Goal: Task Accomplishment & Management: Use online tool/utility

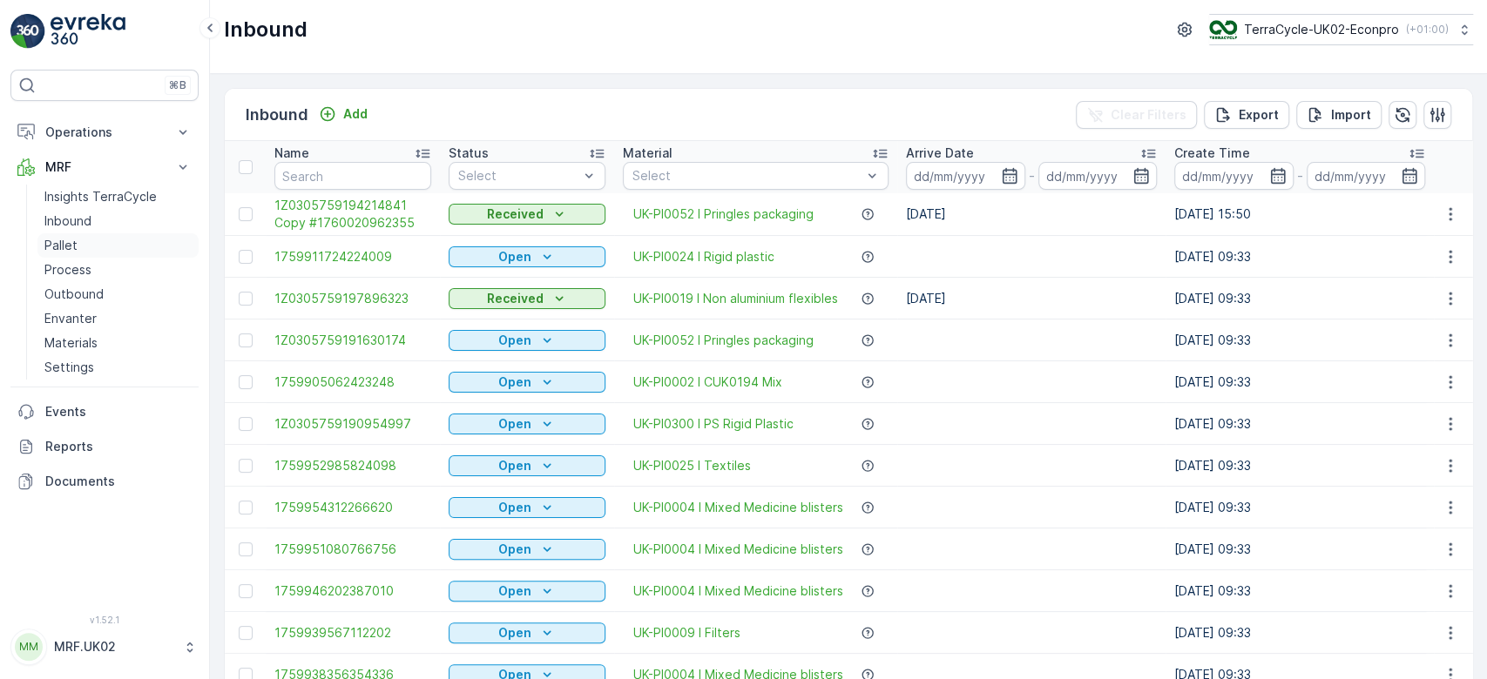
click at [84, 246] on link "Pallet" at bounding box center [117, 245] width 161 height 24
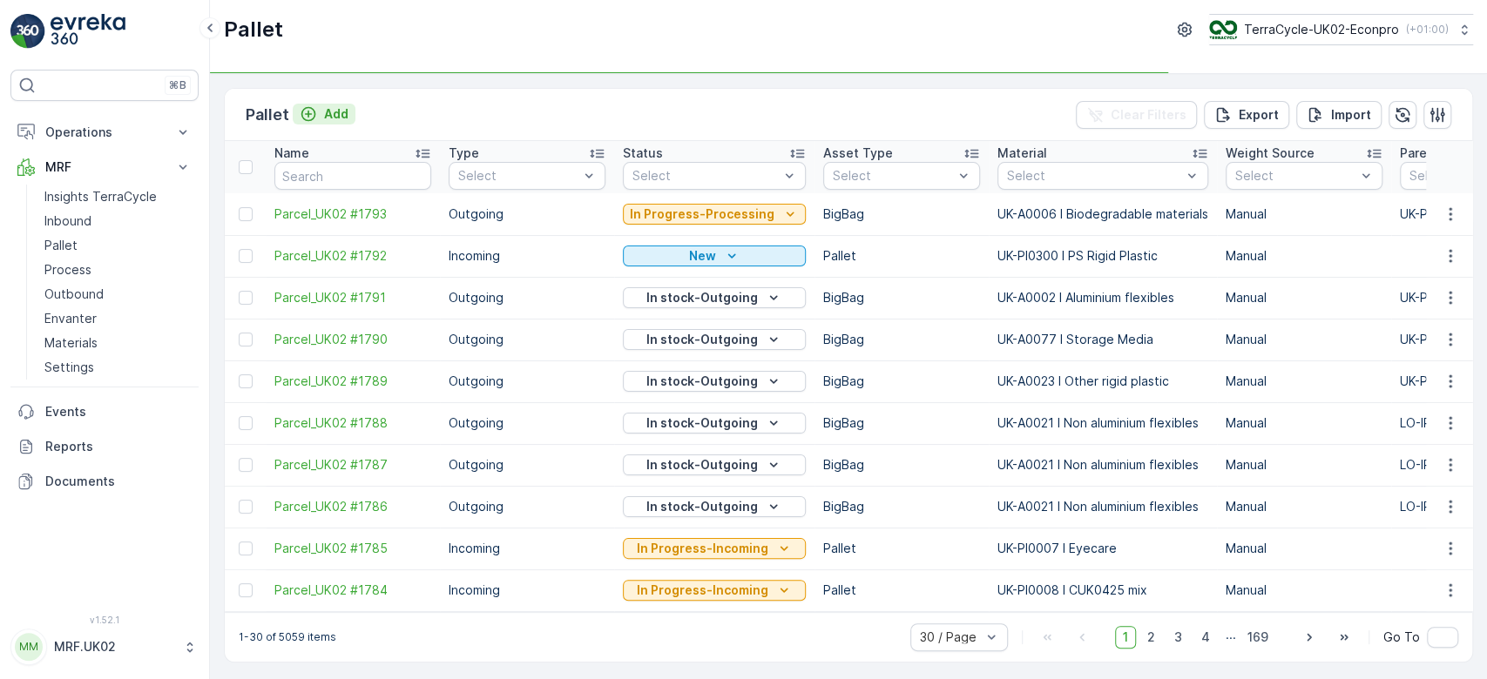
click at [341, 107] on p "Add" at bounding box center [336, 113] width 24 height 17
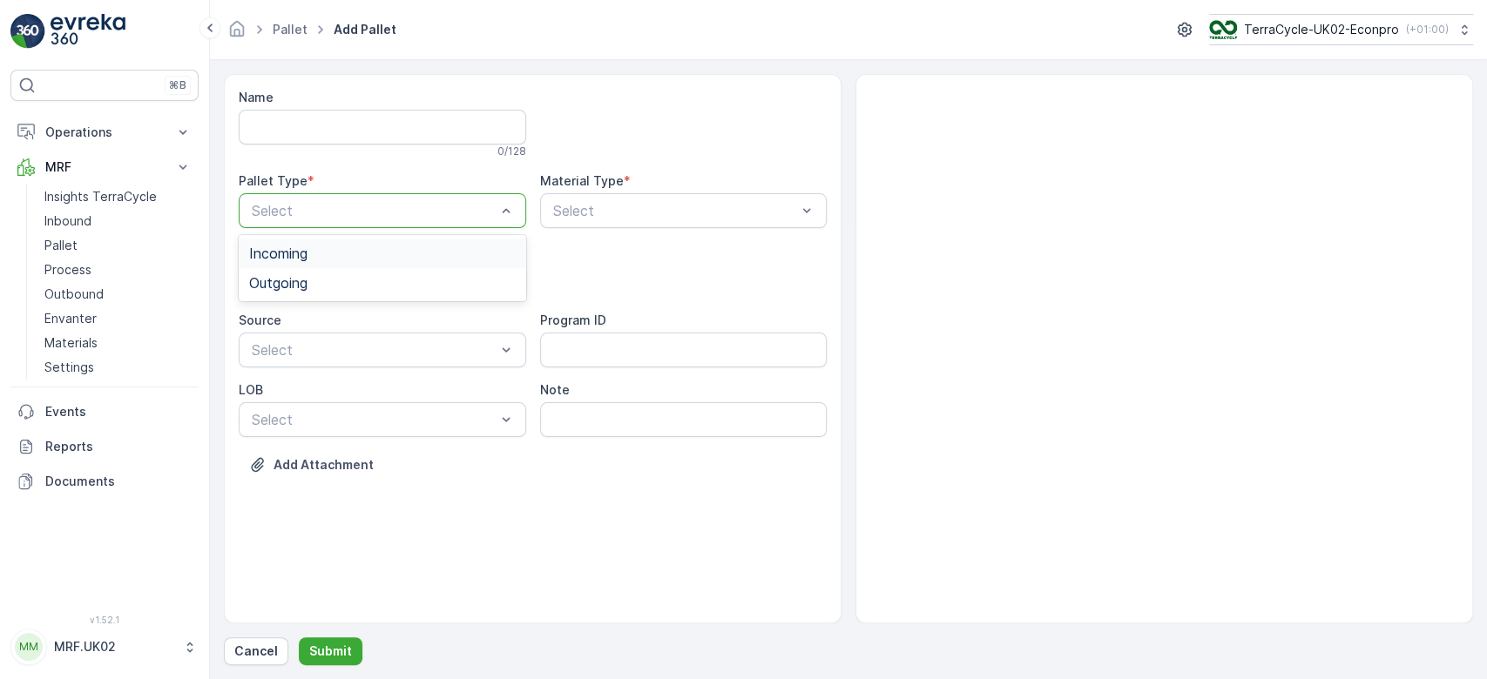
drag, startPoint x: 327, startPoint y: 213, endPoint x: 314, endPoint y: 263, distance: 52.4
drag, startPoint x: 314, startPoint y: 263, endPoint x: 301, endPoint y: 306, distance: 44.4
drag, startPoint x: 301, startPoint y: 306, endPoint x: 319, endPoint y: 286, distance: 26.5
click at [319, 286] on div "Name 0 / 128 Pallet Type * 2 results available. Use Up and Down to choose optio…" at bounding box center [533, 294] width 588 height 411
click at [319, 286] on div "Outgoing" at bounding box center [382, 283] width 267 height 16
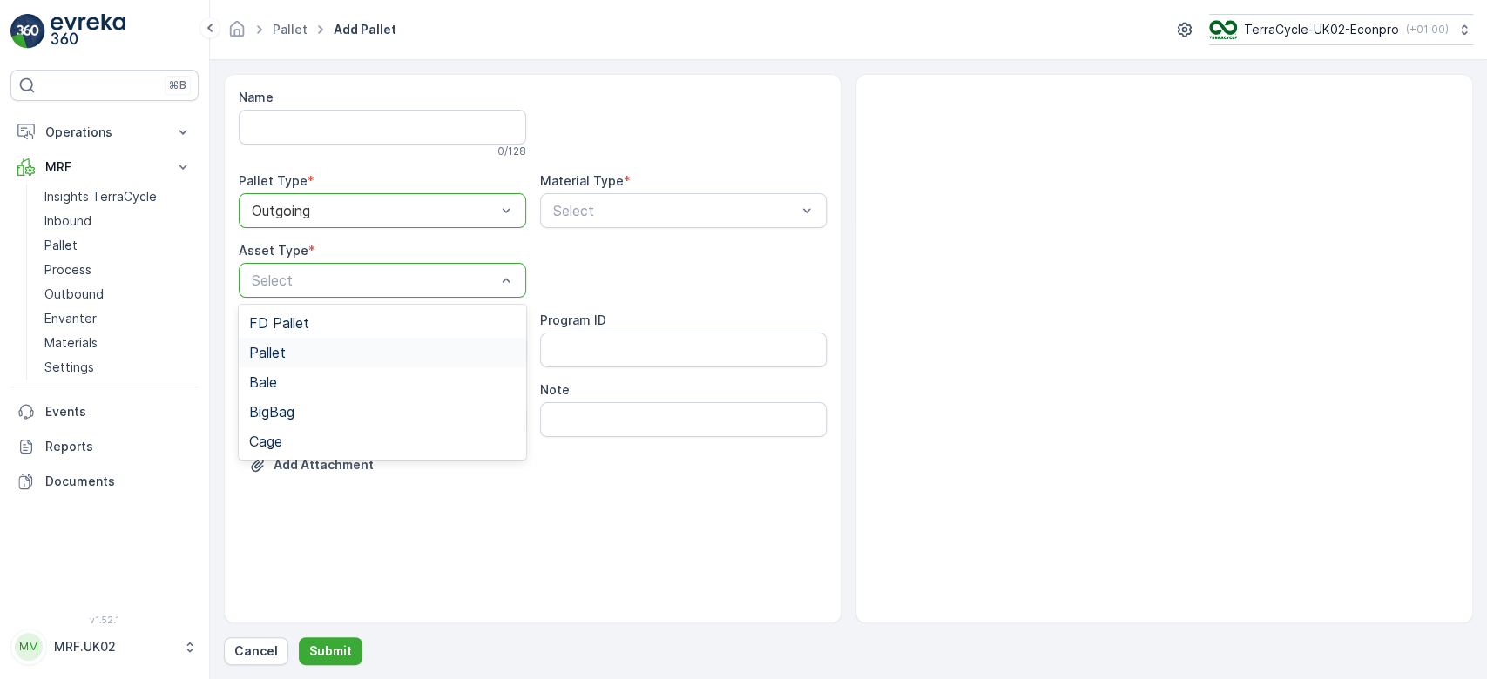
click at [300, 347] on div "Pallet" at bounding box center [382, 353] width 267 height 16
click at [376, 273] on div at bounding box center [373, 281] width 247 height 16
click at [316, 423] on div "BigBag" at bounding box center [382, 412] width 287 height 30
click at [627, 222] on div "Select" at bounding box center [683, 210] width 287 height 35
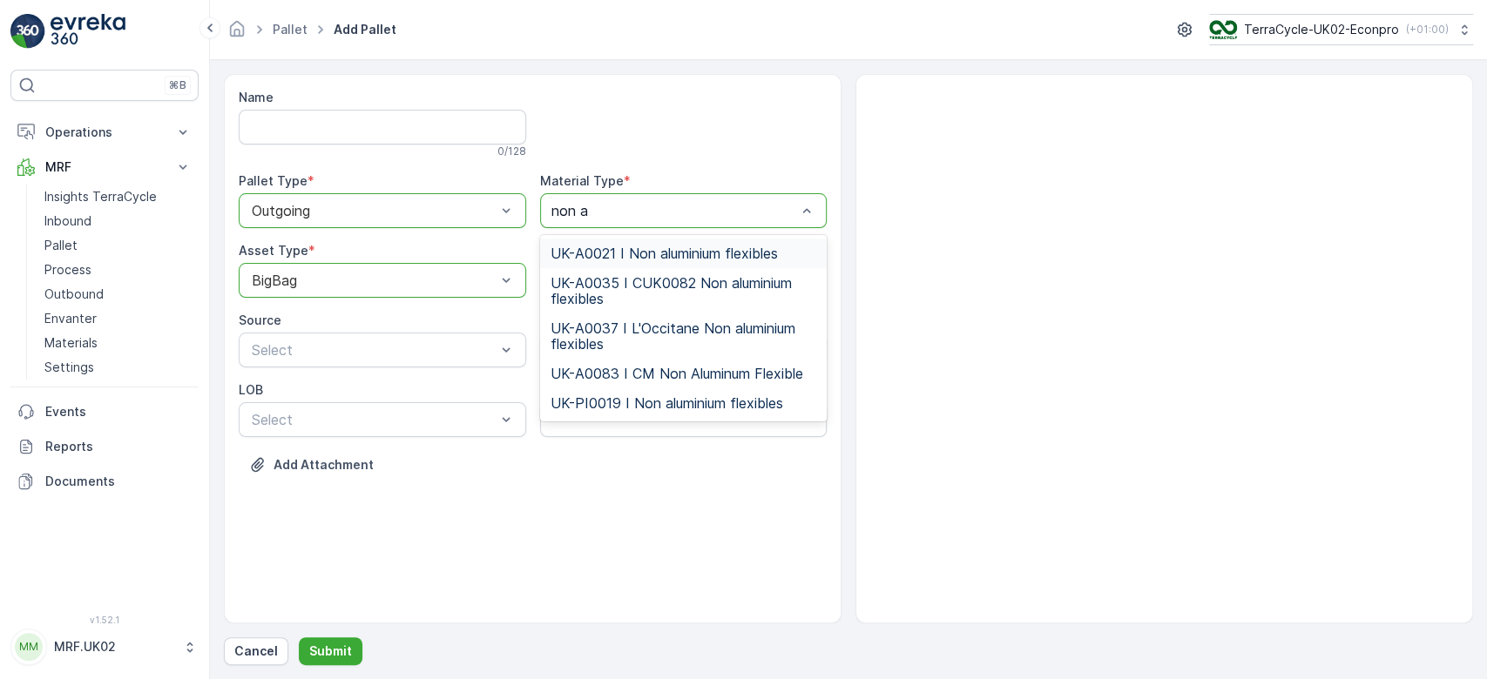
type input "non al"
click at [643, 247] on span "UK-A0021 I Non aluminium flexibles" at bounding box center [663, 254] width 227 height 16
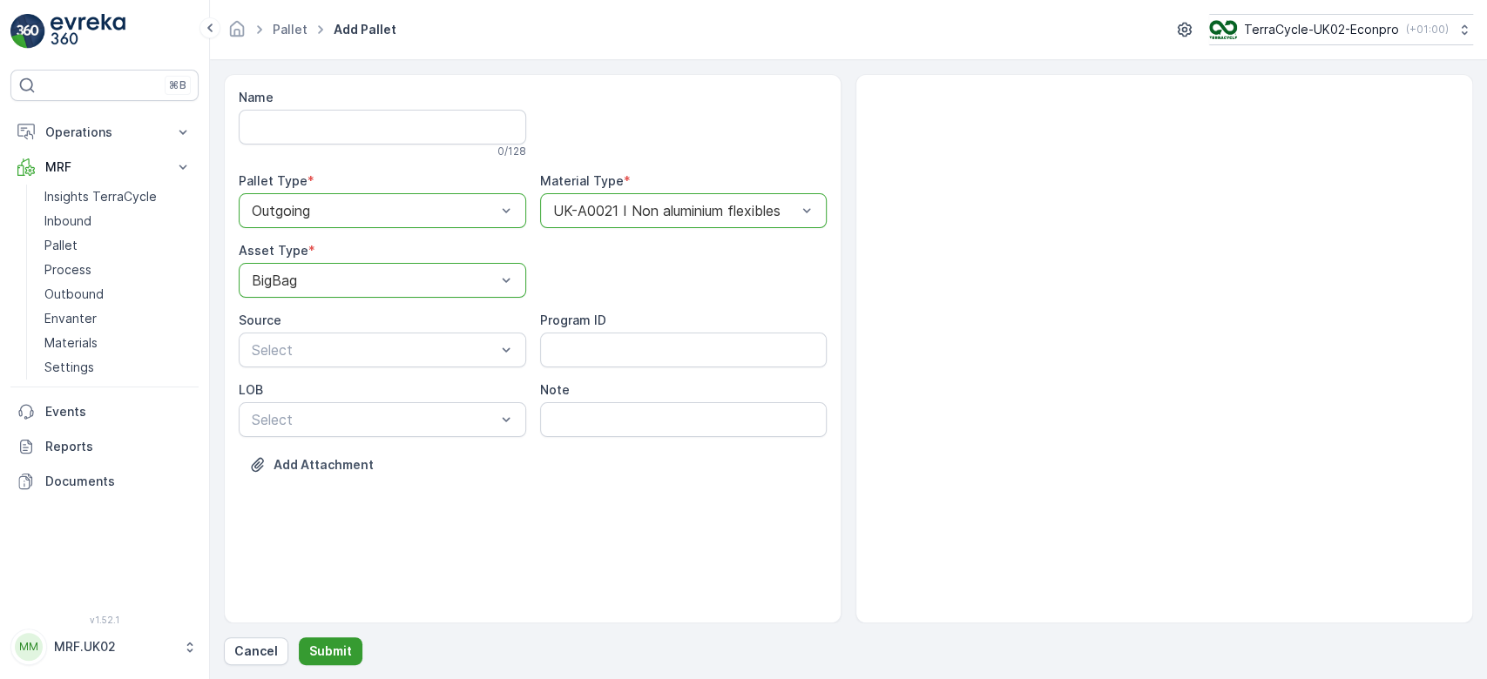
click at [340, 651] on p "Submit" at bounding box center [330, 651] width 43 height 17
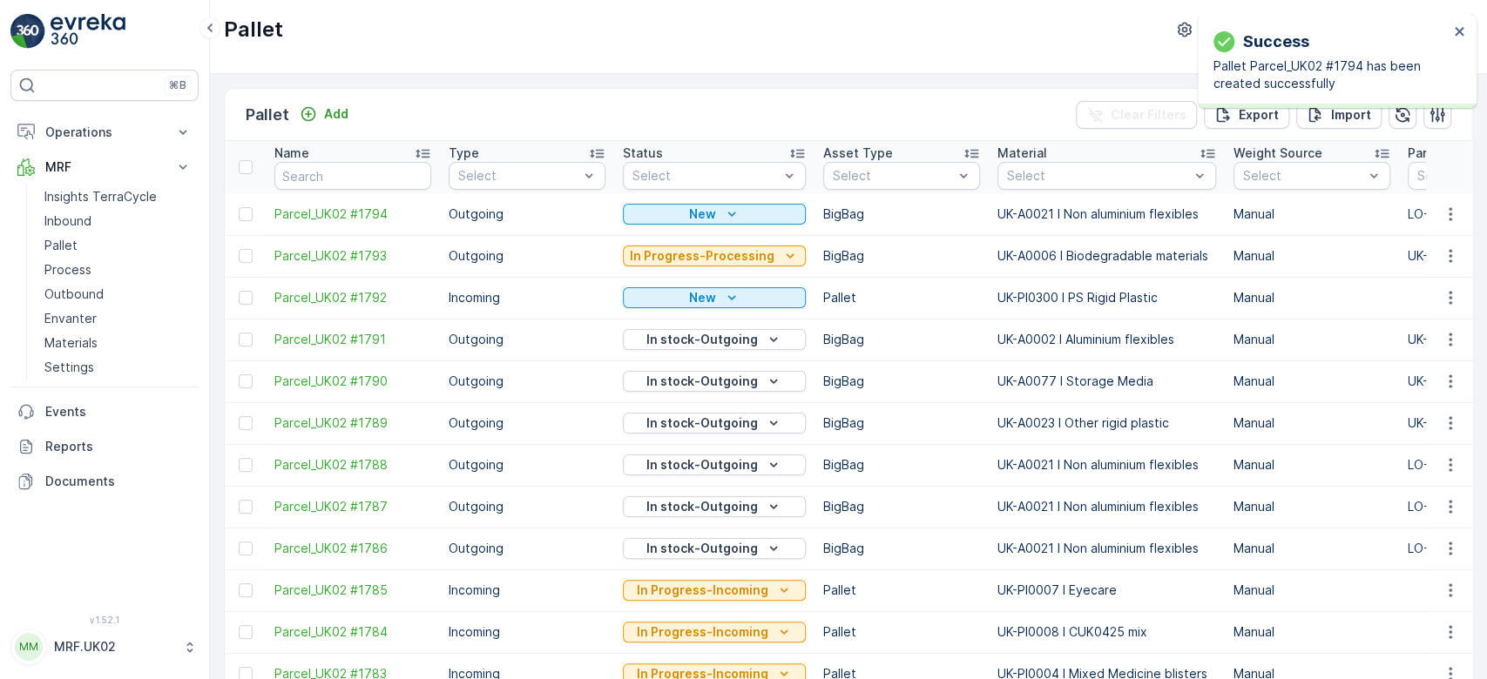
click at [1449, 213] on icon "button" at bounding box center [1449, 214] width 17 height 17
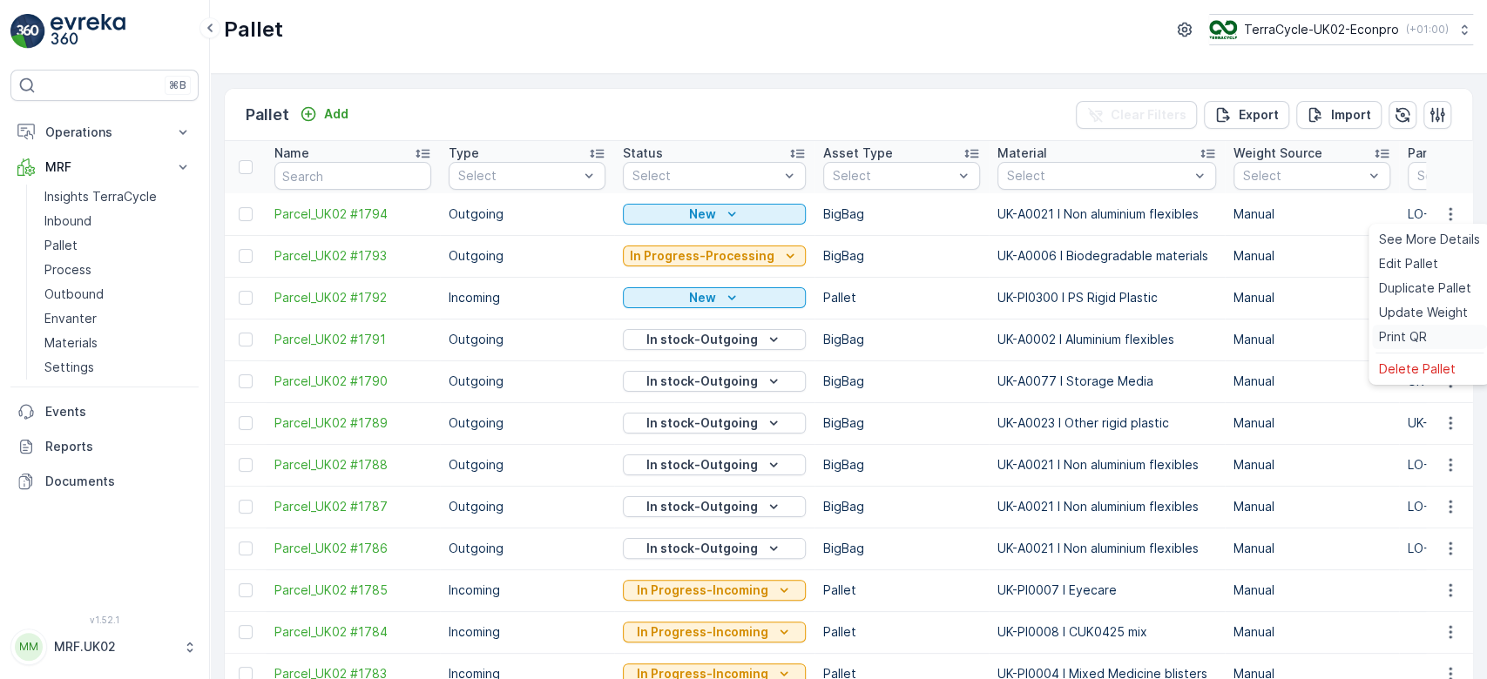
click at [1414, 336] on span "Print QR" at bounding box center [1403, 336] width 48 height 17
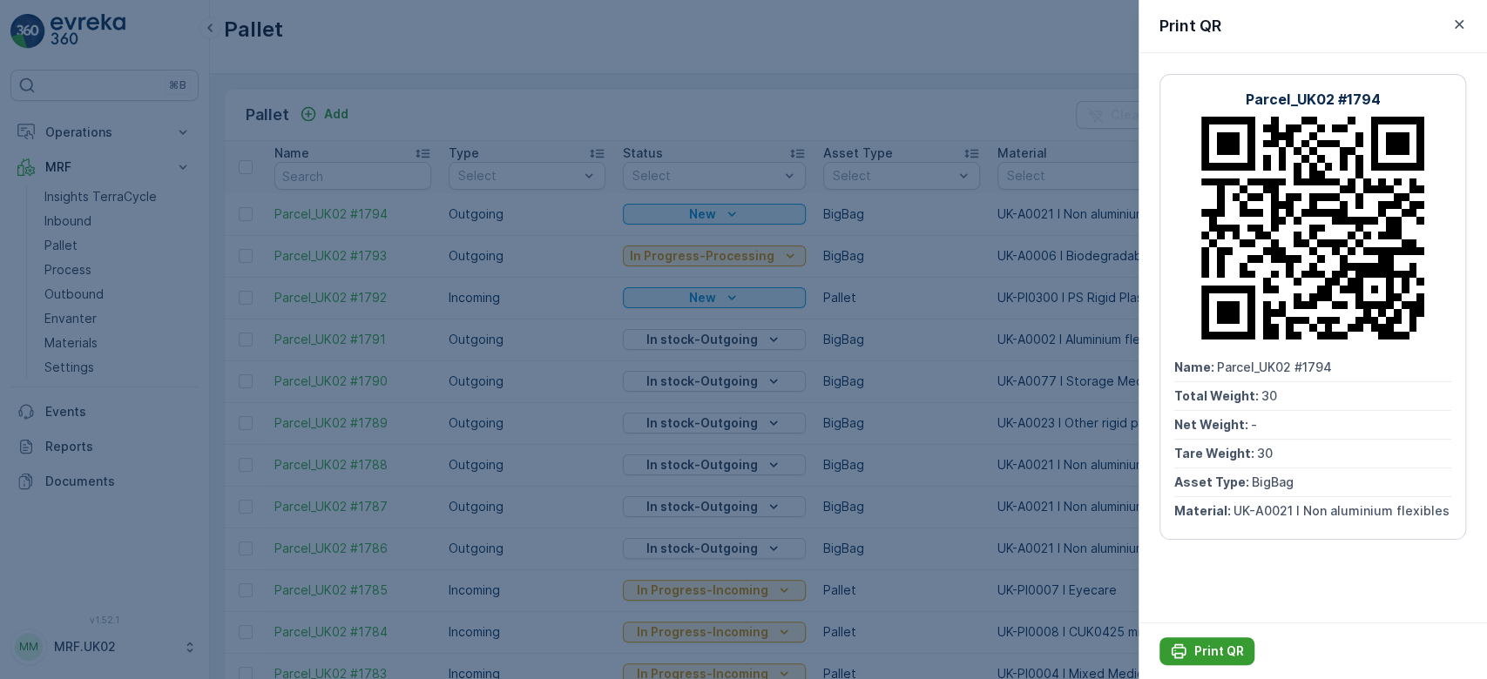
click at [1206, 643] on p "Print QR" at bounding box center [1219, 651] width 50 height 17
click at [927, 381] on div at bounding box center [743, 339] width 1487 height 679
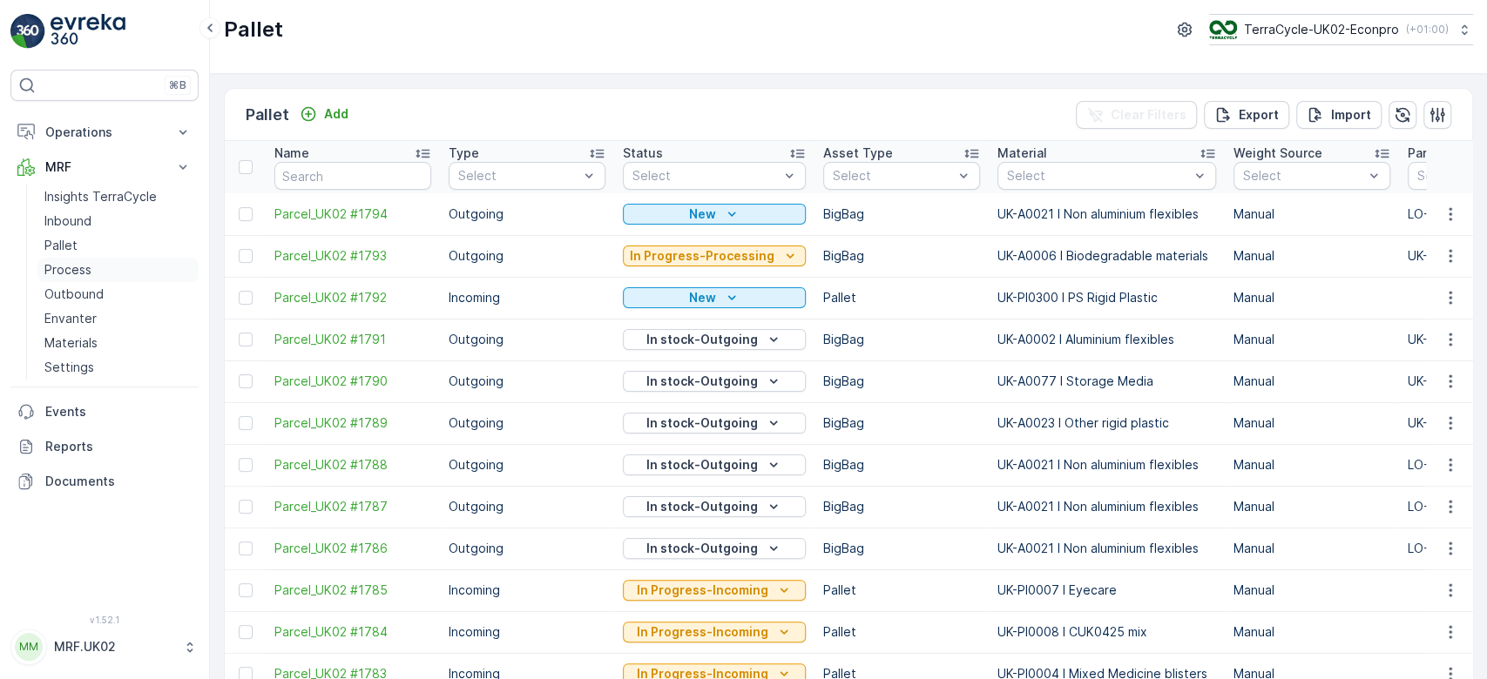
click at [65, 269] on p "Process" at bounding box center [67, 269] width 47 height 17
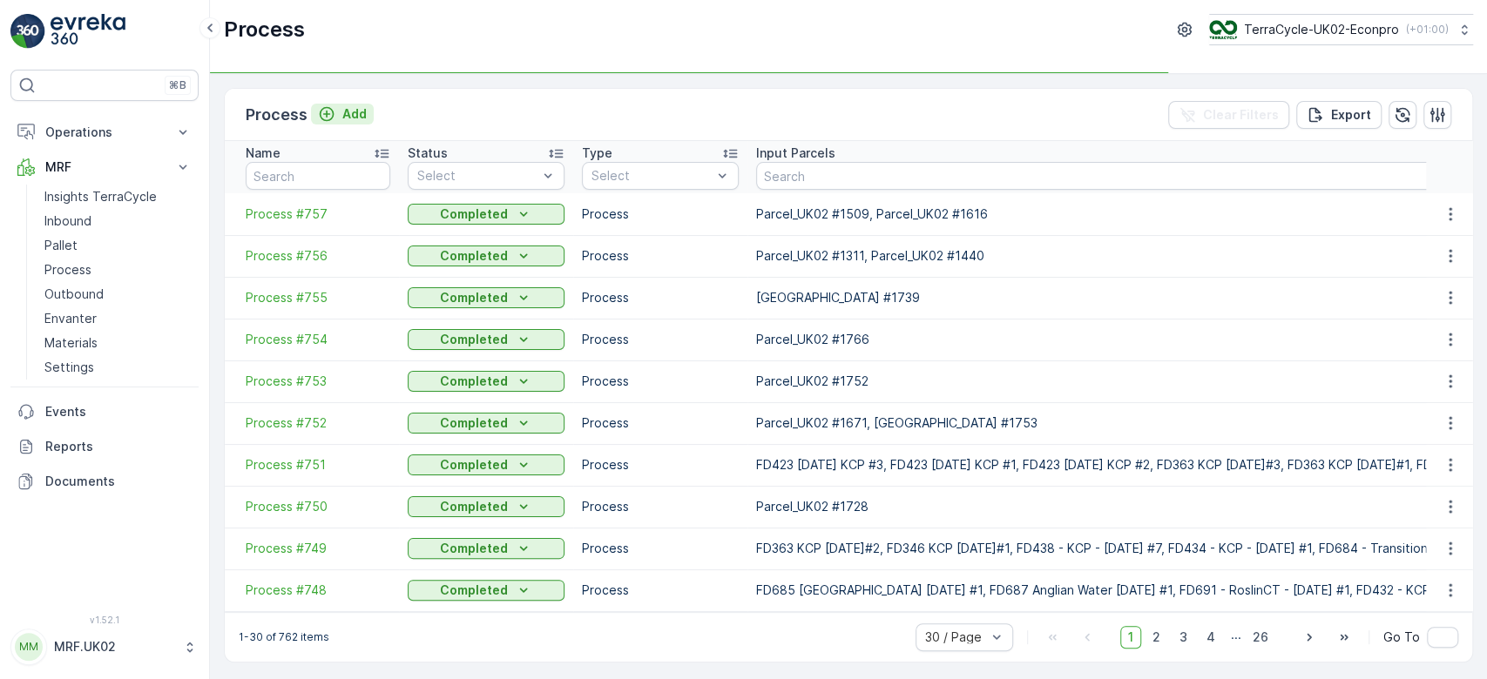
click at [358, 108] on p "Add" at bounding box center [354, 113] width 24 height 17
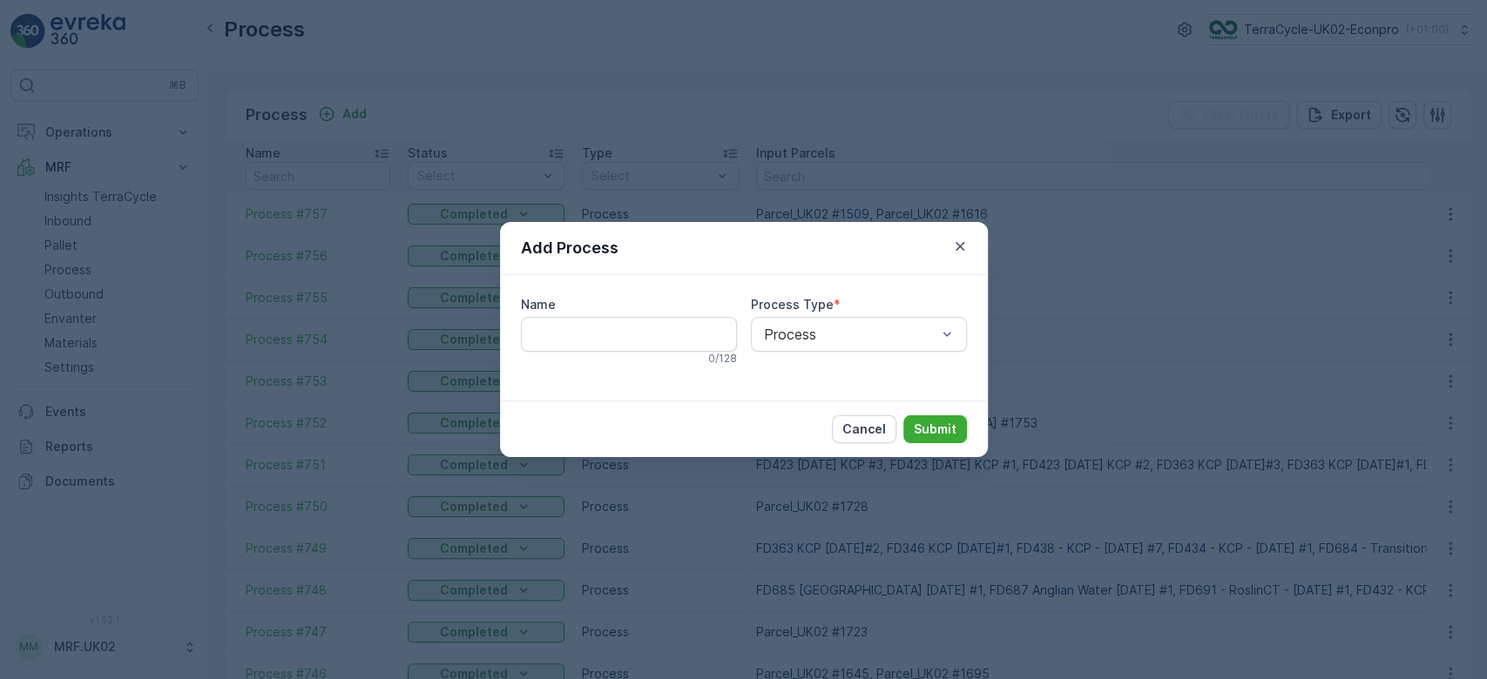
click at [948, 443] on div "Cancel Submit" at bounding box center [744, 429] width 488 height 57
click at [941, 433] on p "Submit" at bounding box center [935, 429] width 43 height 17
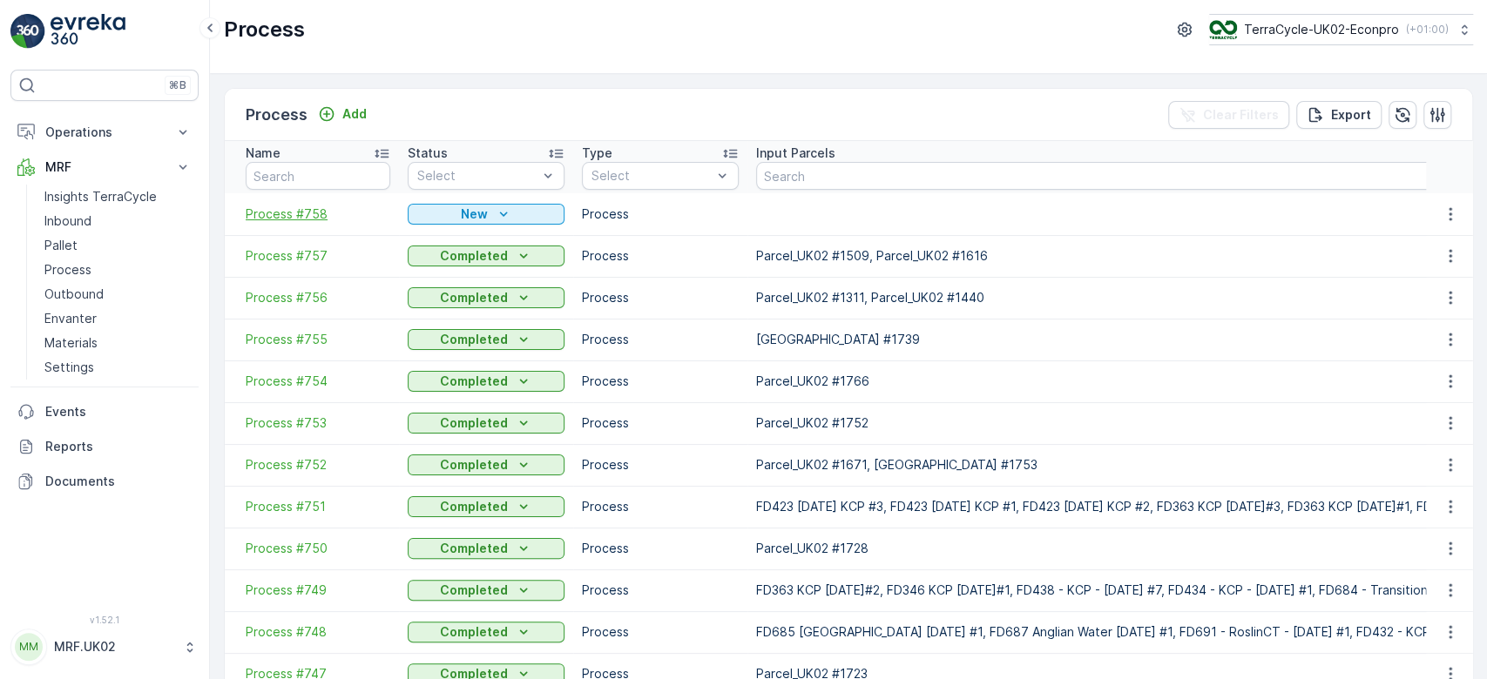
click at [324, 207] on span "Process #758" at bounding box center [318, 214] width 145 height 17
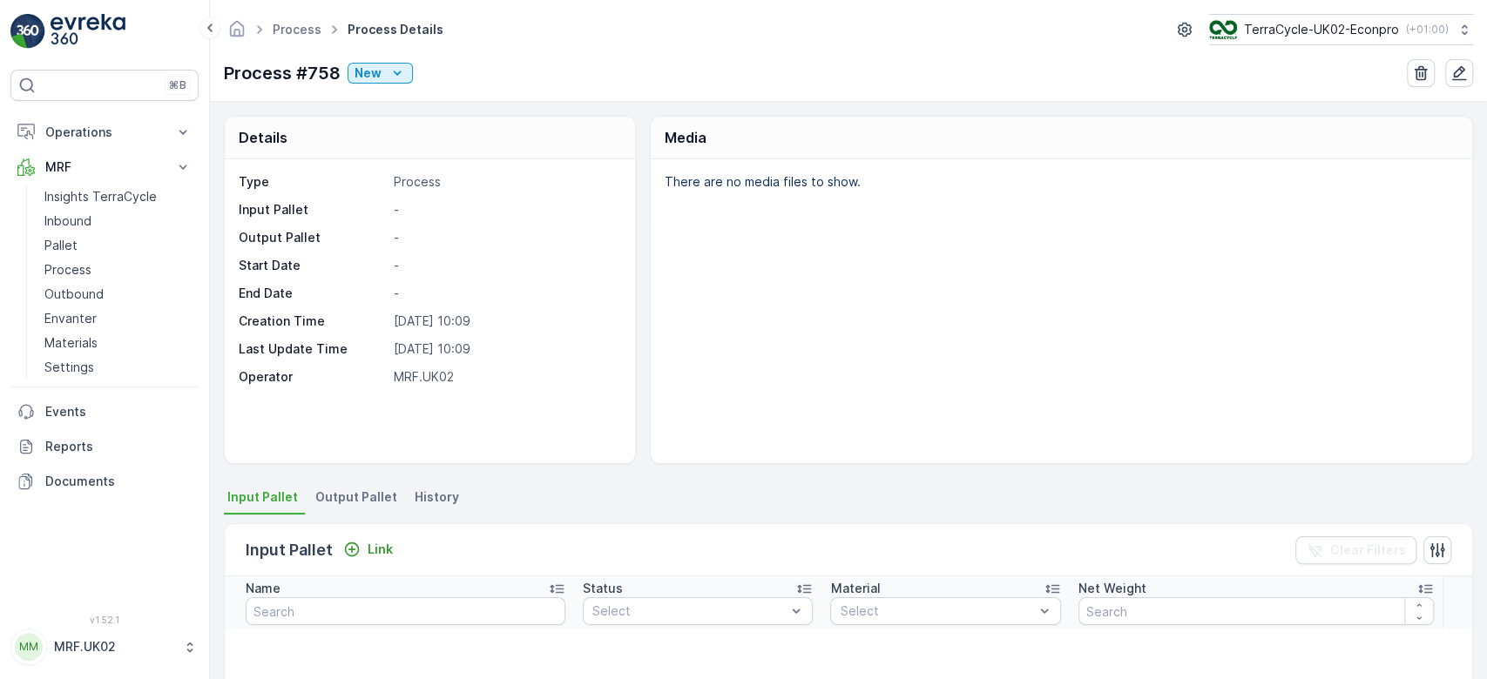
click at [691, 335] on div "There are no media files to show." at bounding box center [1061, 311] width 821 height 304
click at [381, 67] on div "New" at bounding box center [379, 72] width 51 height 17
click at [406, 118] on div "Ready" at bounding box center [450, 123] width 201 height 24
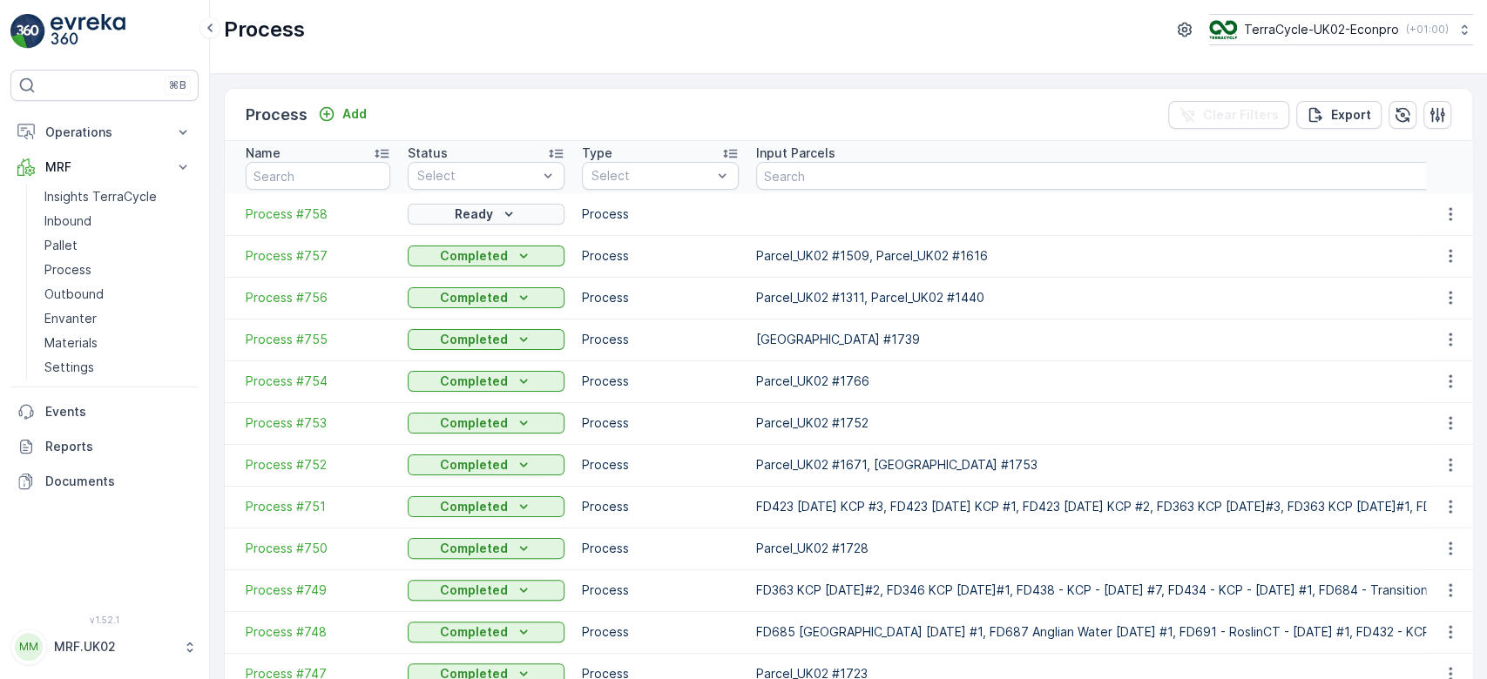
click at [512, 219] on icon "Ready" at bounding box center [508, 214] width 17 height 17
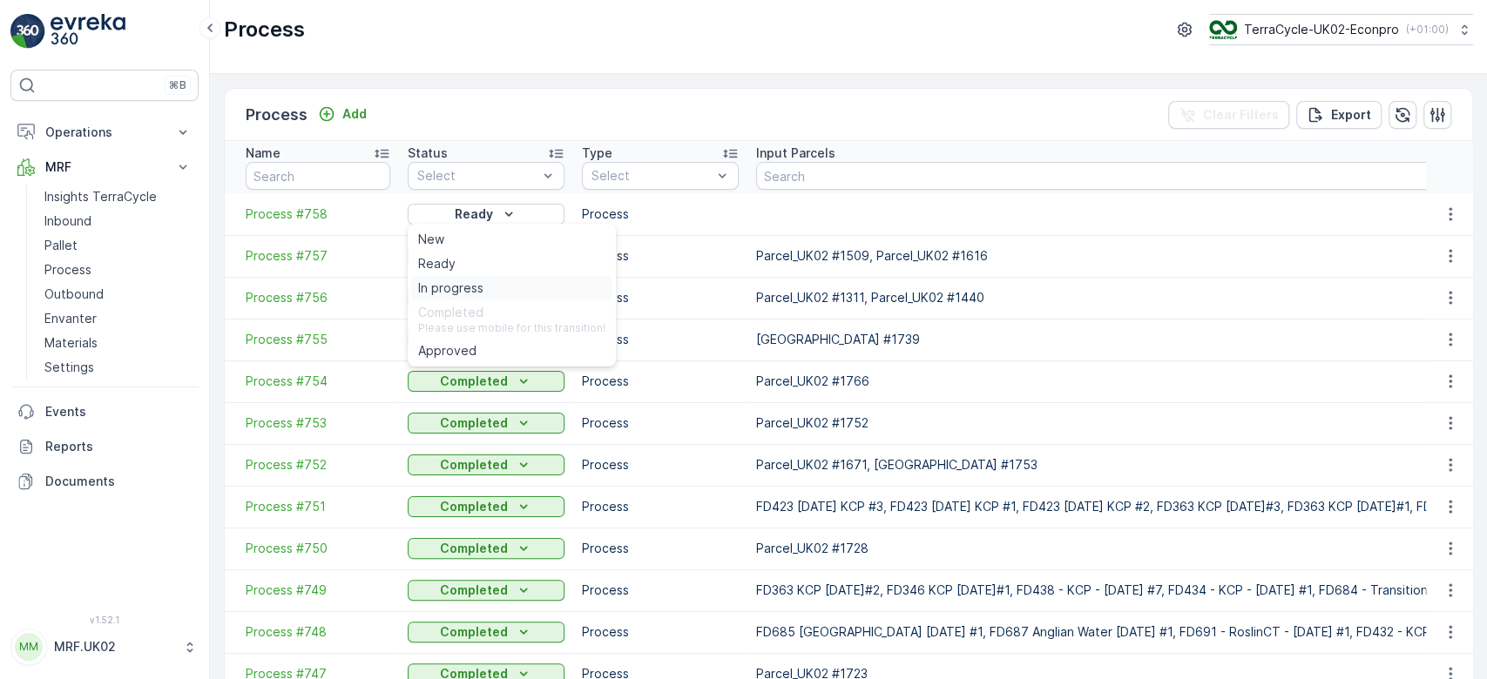
click at [478, 295] on span "In progress" at bounding box center [450, 288] width 65 height 17
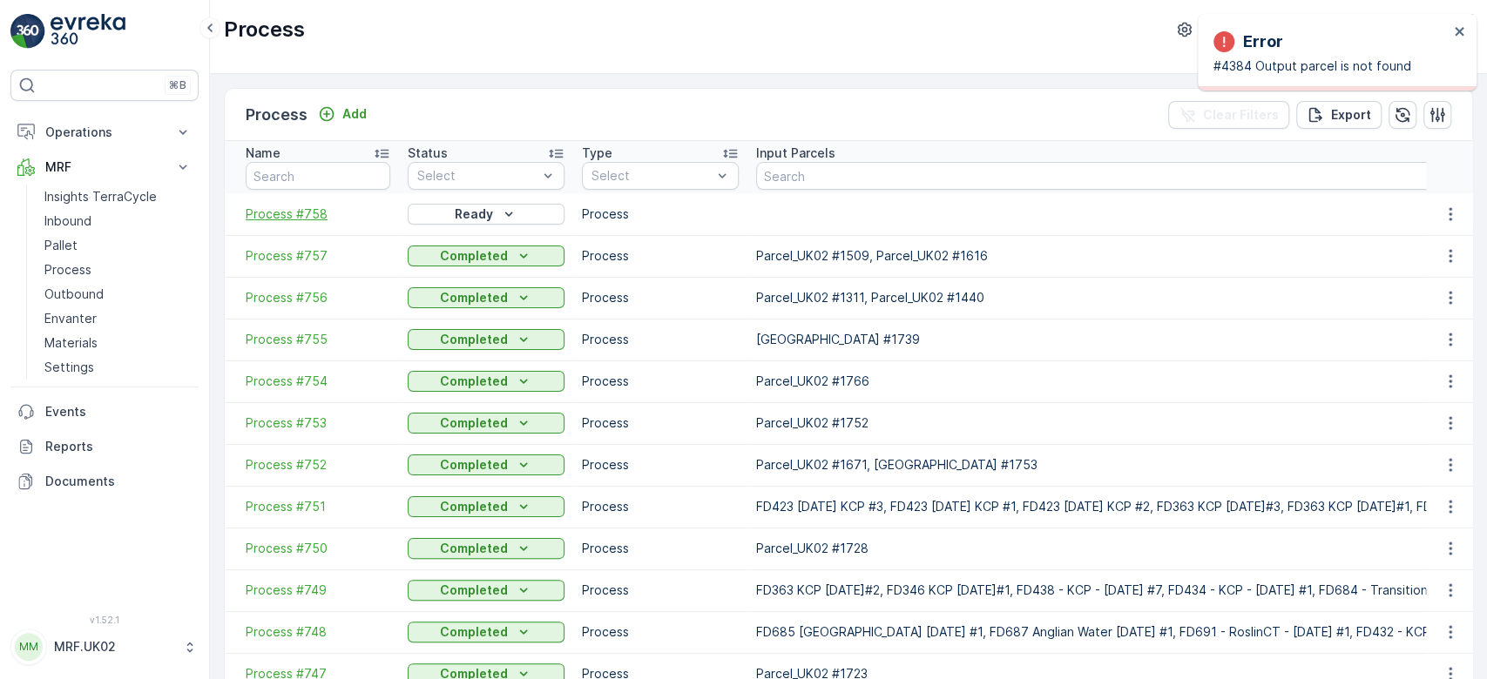
click at [305, 211] on span "Process #758" at bounding box center [318, 214] width 145 height 17
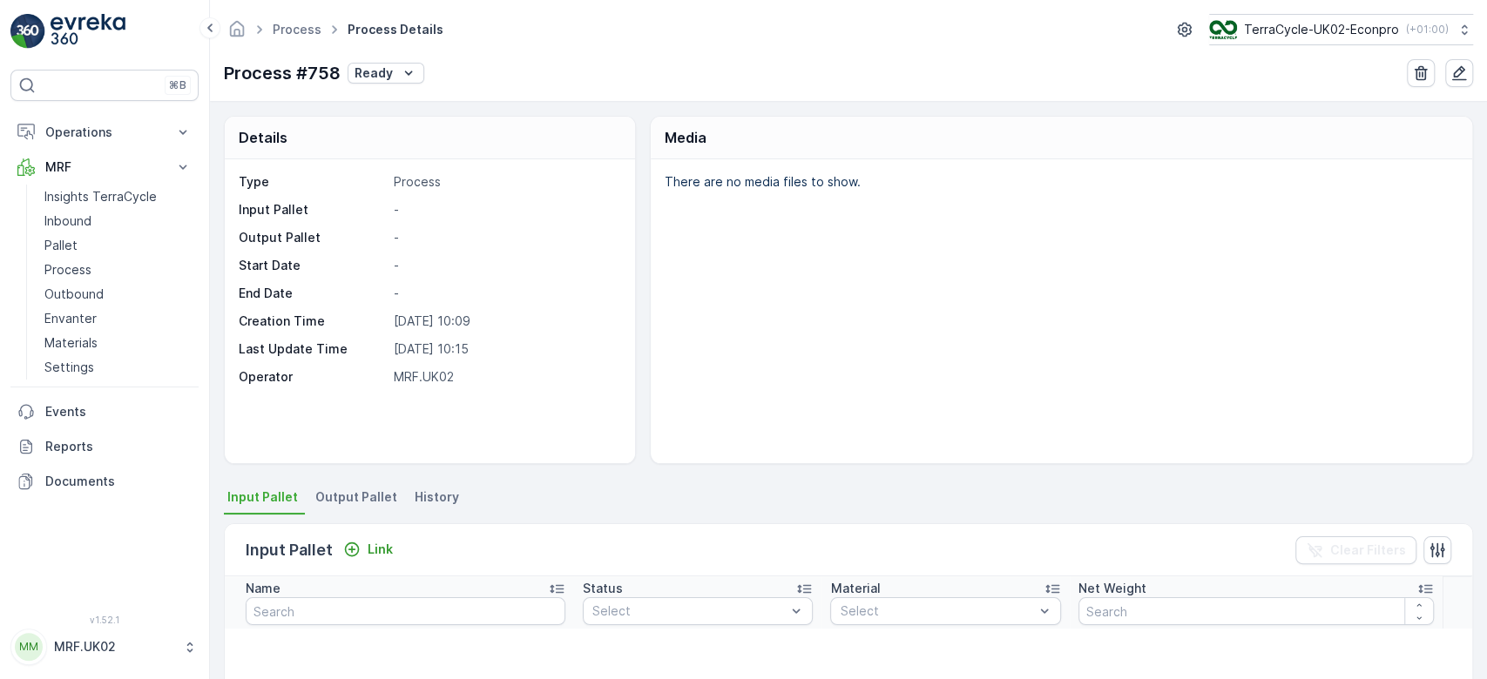
click at [363, 498] on span "Output Pallet" at bounding box center [356, 497] width 82 height 17
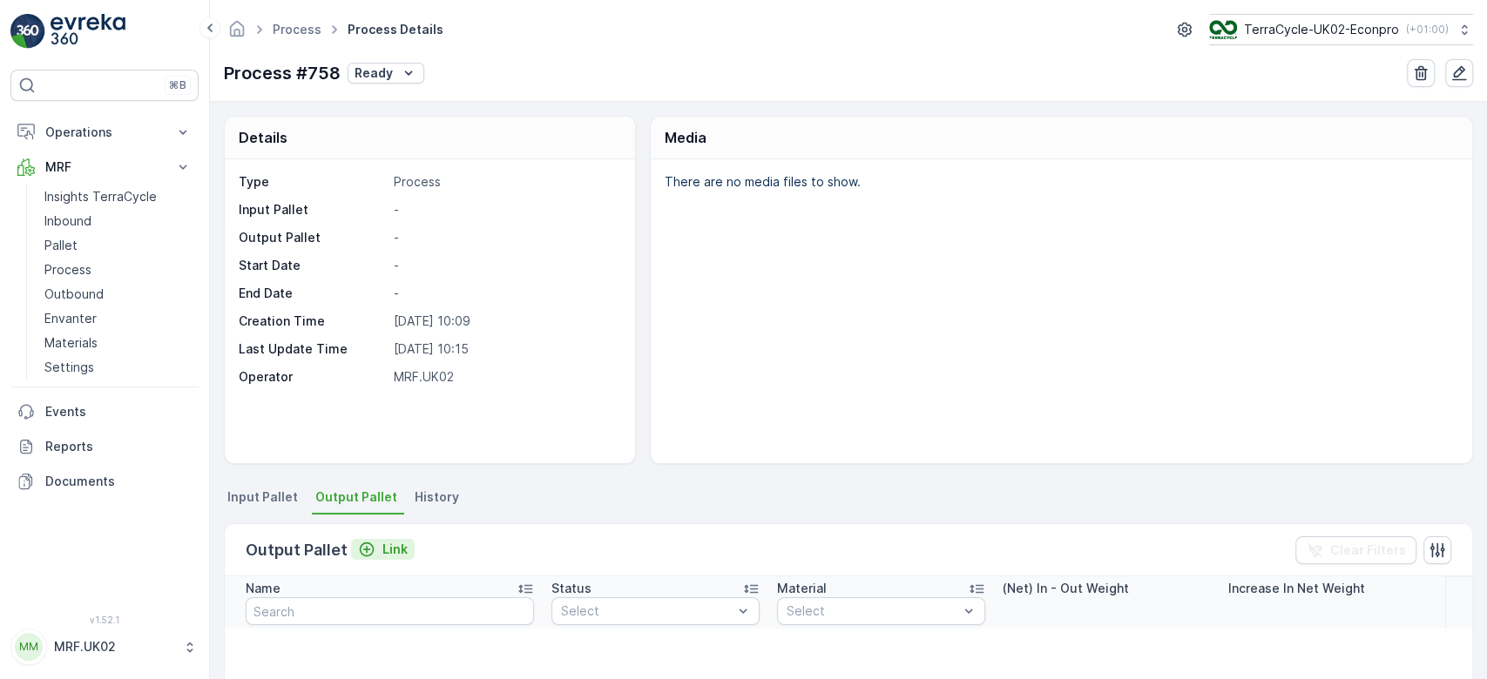
click at [394, 547] on p "Link" at bounding box center [394, 549] width 25 height 17
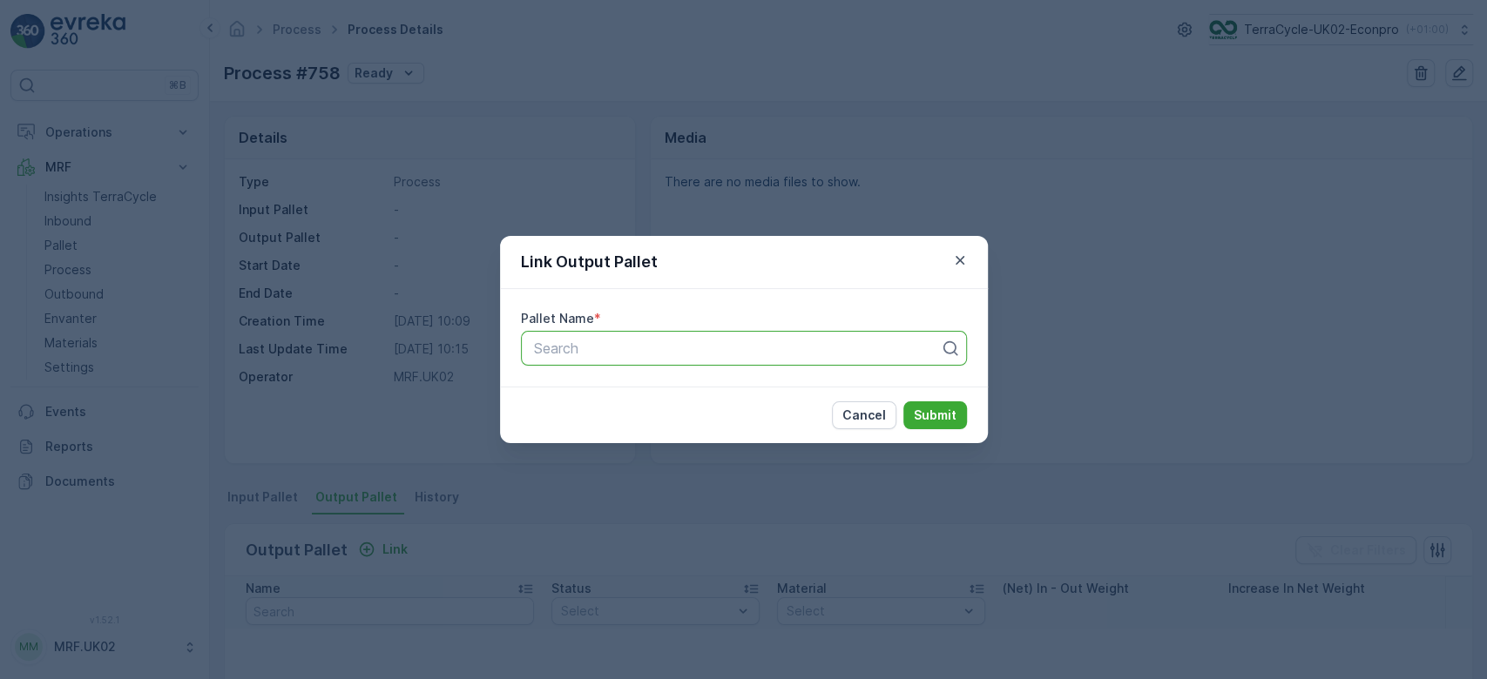
click at [577, 348] on div at bounding box center [736, 349] width 409 height 16
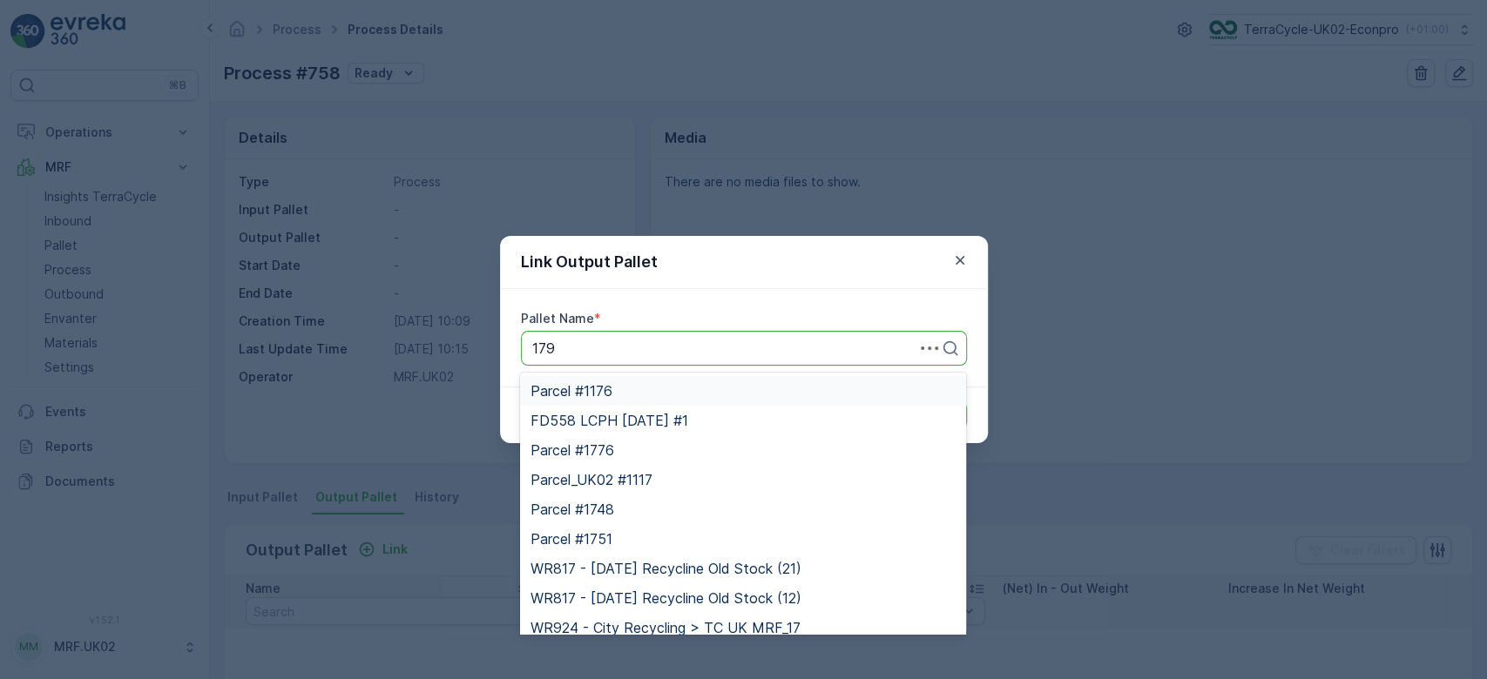
type input "1794"
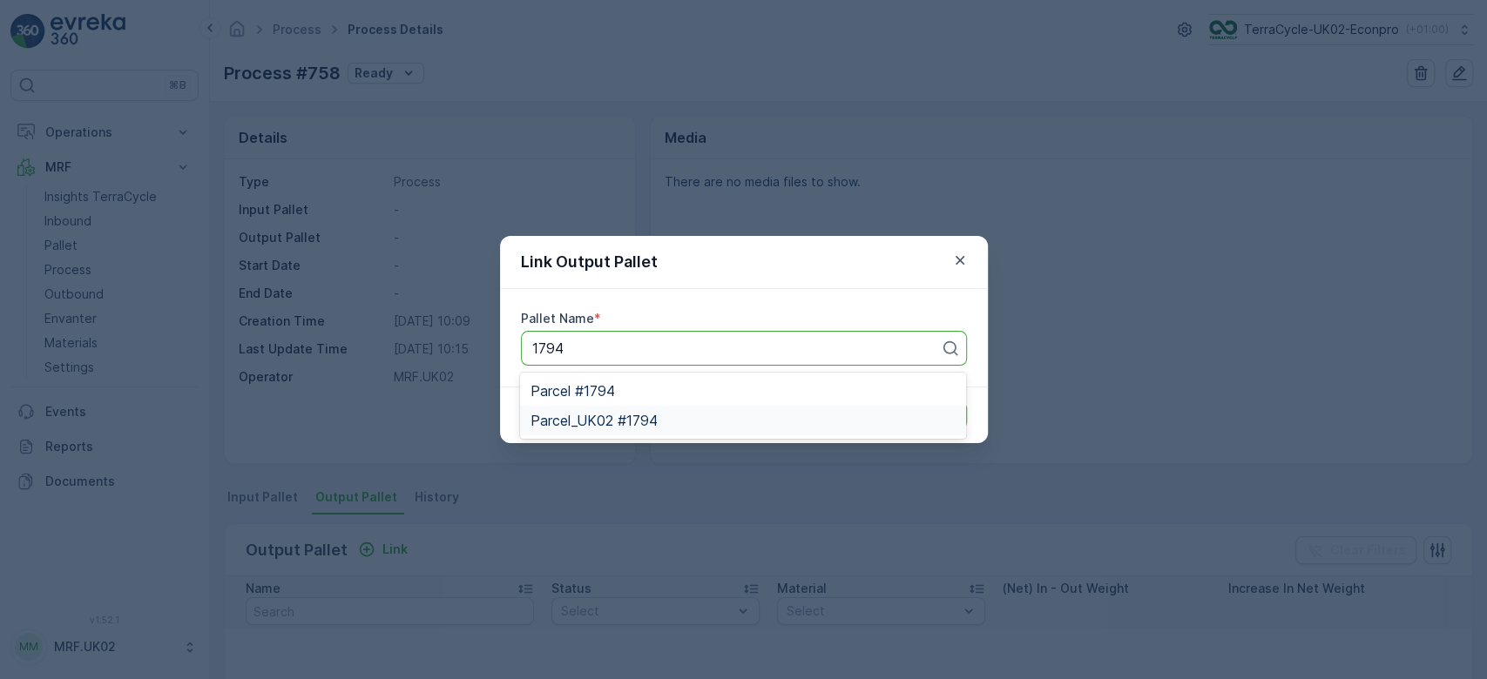
click at [634, 429] on span "Parcel_UK02 #1794" at bounding box center [593, 421] width 127 height 16
click at [948, 415] on p "Submit" at bounding box center [935, 415] width 43 height 17
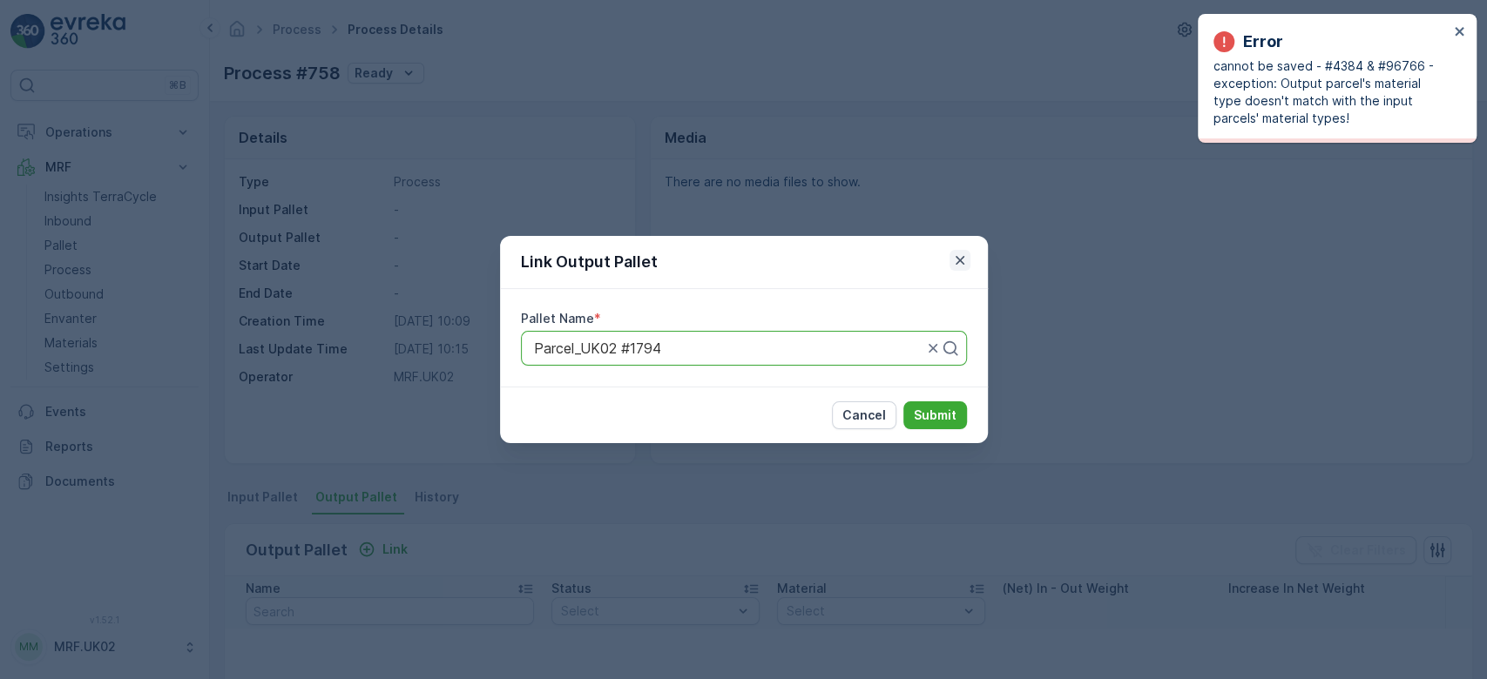
click at [955, 268] on icon "button" at bounding box center [959, 260] width 17 height 17
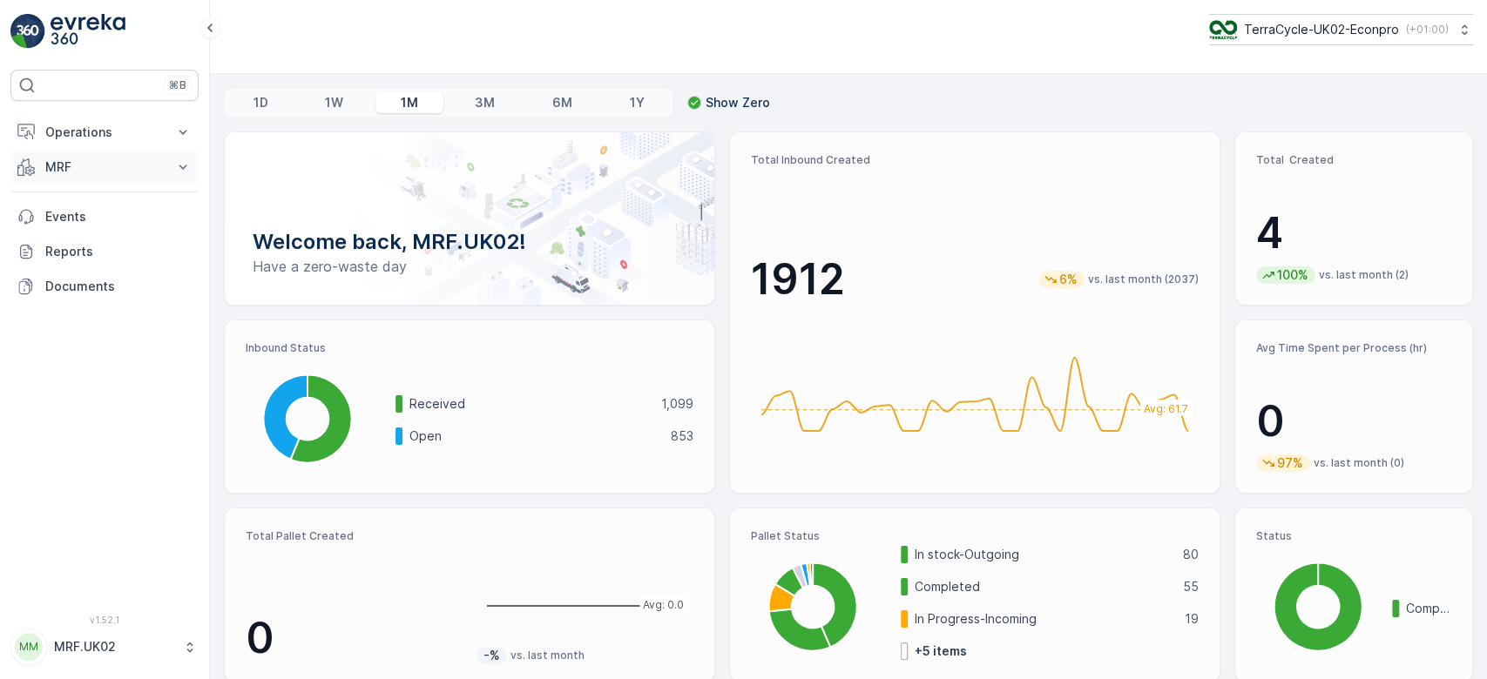
drag, startPoint x: 0, startPoint y: 0, endPoint x: 88, endPoint y: 164, distance: 185.9
click at [88, 164] on div "⌘B Operations Planning Routes & Tasks Cockpit Settings MRF Insights TerraCycle …" at bounding box center [743, 339] width 1487 height 679
click at [88, 164] on p "MRF" at bounding box center [104, 167] width 118 height 17
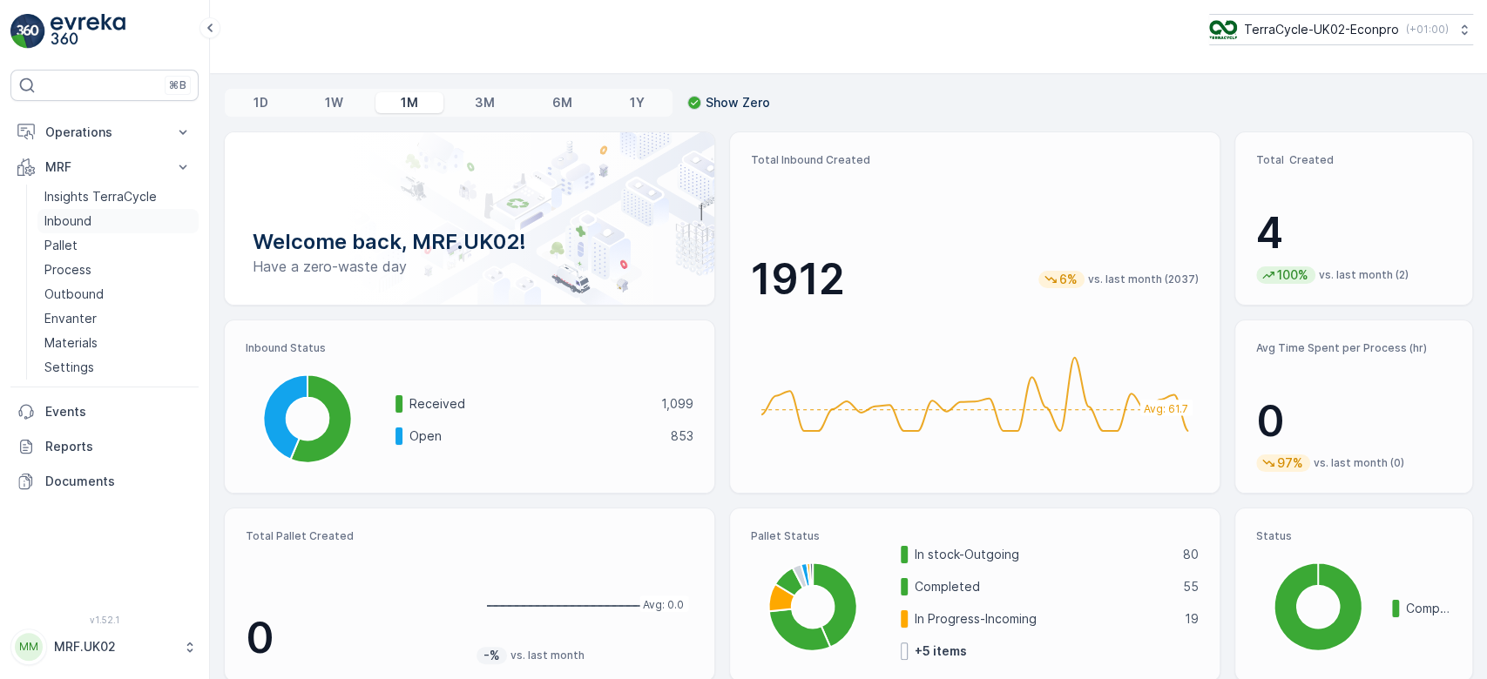
click at [91, 217] on link "Inbound" at bounding box center [117, 221] width 161 height 24
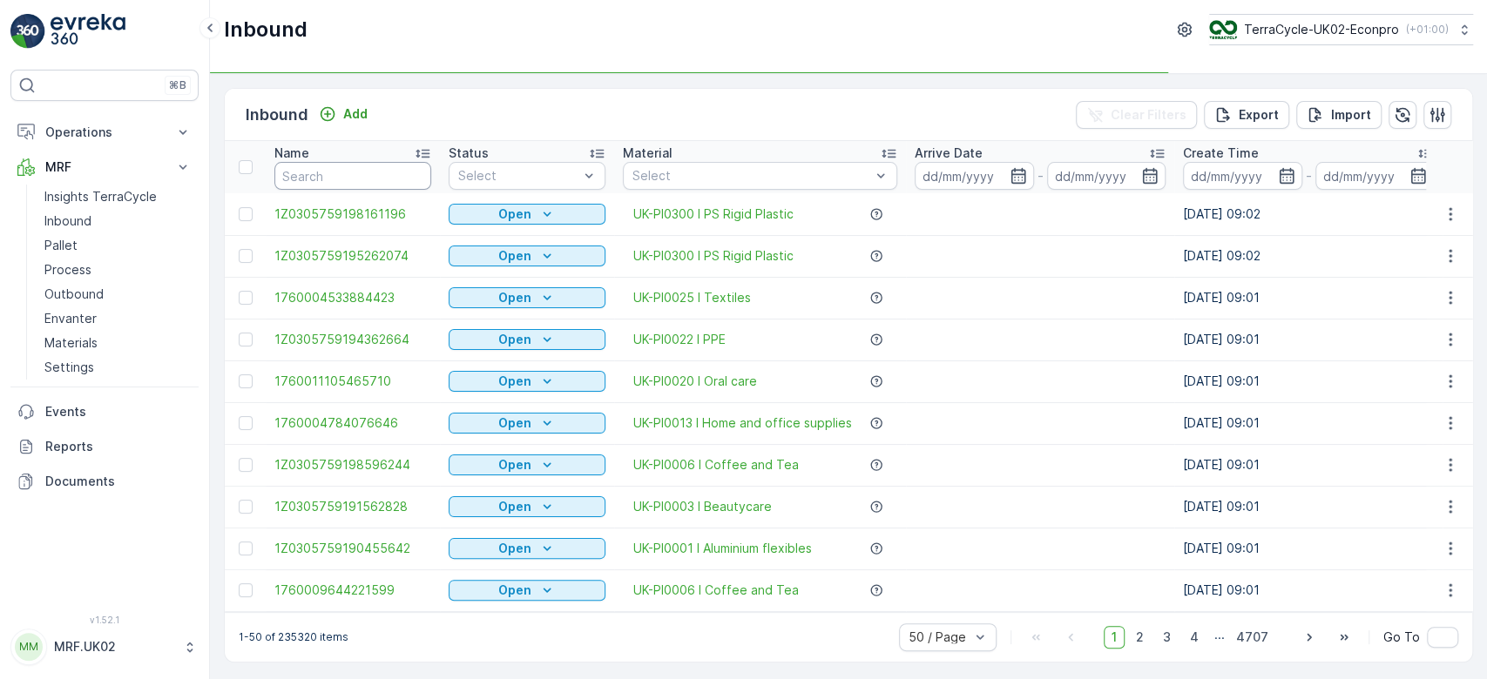
click at [341, 178] on input "text" at bounding box center [352, 176] width 157 height 28
